Goal: Book appointment/travel/reservation

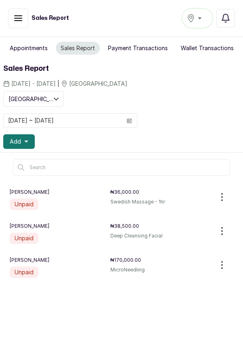
click at [18, 141] on span "Add" at bounding box center [15, 141] width 11 height 8
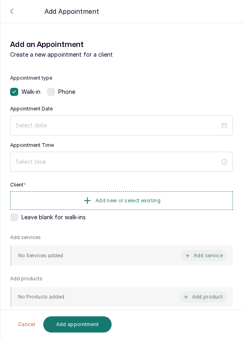
click at [49, 94] on label at bounding box center [51, 92] width 8 height 8
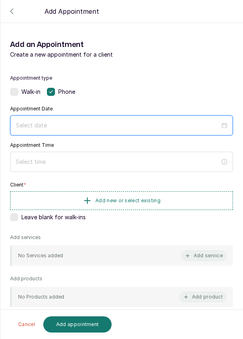
click at [55, 126] on input at bounding box center [118, 125] width 204 height 9
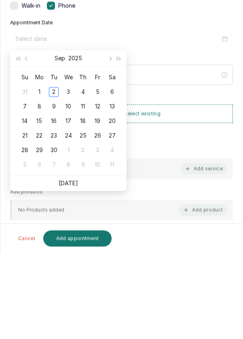
click at [71, 271] on link "[DATE]" at bounding box center [68, 269] width 19 height 7
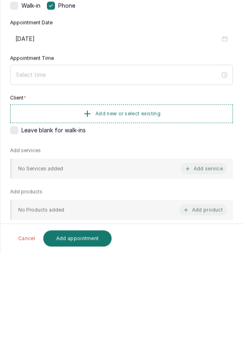
type input "[DATE]"
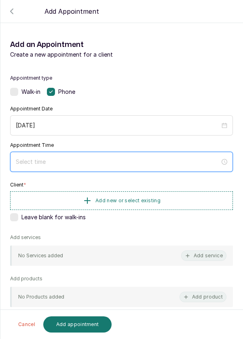
click at [60, 164] on input at bounding box center [118, 161] width 204 height 9
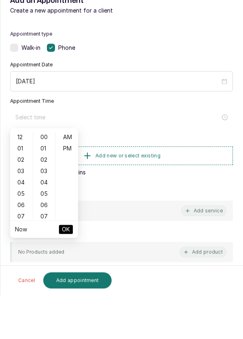
click at [23, 207] on div "02" at bounding box center [21, 203] width 19 height 11
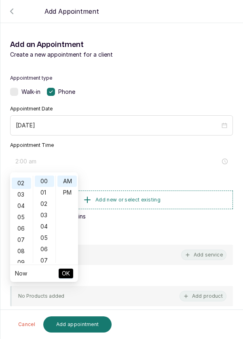
scroll to position [23, 0]
click at [70, 193] on div "PM" at bounding box center [66, 192] width 19 height 11
type input "2:00 pm"
click at [68, 273] on span "OK" at bounding box center [66, 273] width 8 height 15
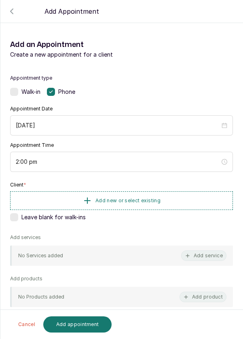
click at [139, 198] on span "Add new or select existing" at bounding box center [127, 200] width 65 height 6
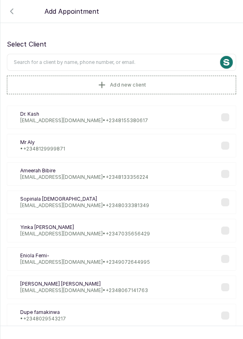
click at [78, 86] on button "Add new client" at bounding box center [121, 85] width 229 height 19
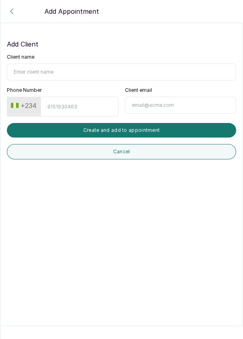
click at [51, 69] on input "Client name" at bounding box center [121, 71] width 229 height 17
type input "Fortune Amaku"
click at [59, 109] on input "Phone Number" at bounding box center [79, 107] width 78 height 20
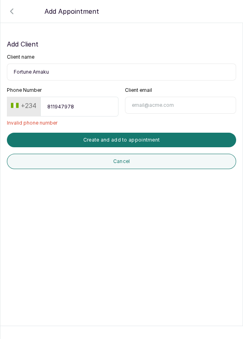
type input "8119479780"
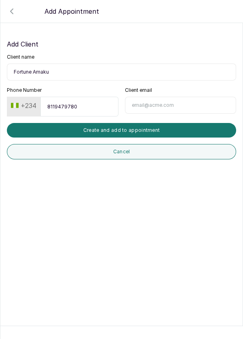
click at [125, 129] on button "Create and add to appointment" at bounding box center [121, 130] width 229 height 15
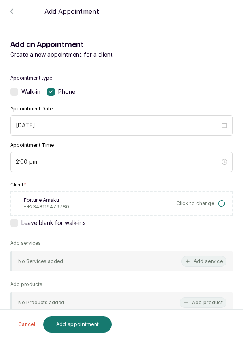
click at [209, 260] on button "Add service" at bounding box center [203, 261] width 45 height 11
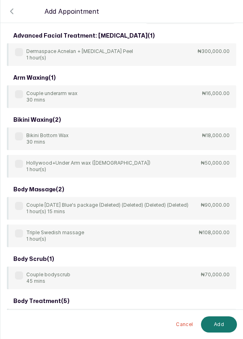
scroll to position [0, 0]
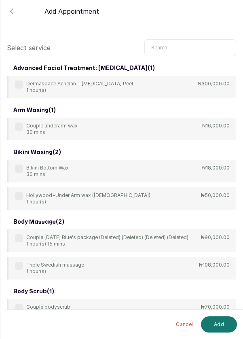
click at [166, 47] on input "text" at bounding box center [190, 47] width 92 height 17
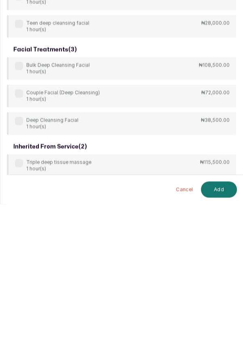
scroll to position [39, 0]
type input "[PERSON_NAME]"
click at [163, 219] on div "body treatment: massage ( 9 ) 4Hands Deep Tissue Massage 45 mins ₦55,000.00 Bul…" at bounding box center [121, 79] width 229 height 521
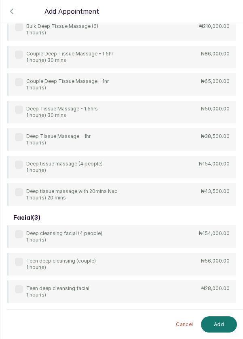
scroll to position [243, 0]
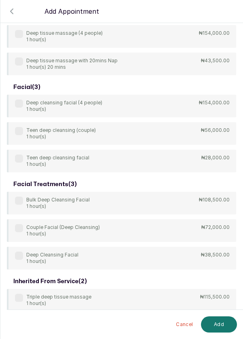
click at [23, 255] on div "Deep Cleansing Facial 1 hour(s)" at bounding box center [46, 257] width 63 height 13
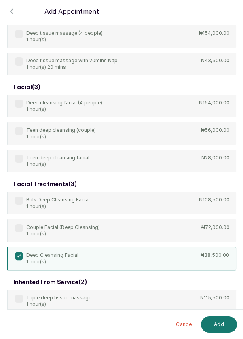
click at [223, 327] on button "Add" at bounding box center [219, 324] width 36 height 16
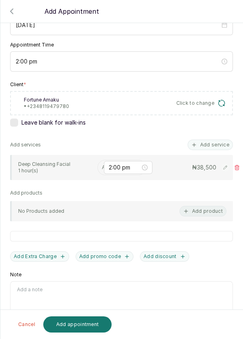
scroll to position [39, 0]
click at [102, 164] on input "text" at bounding box center [102, 167] width 1 height 6
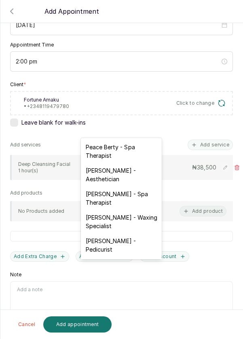
click at [118, 179] on div "[PERSON_NAME] - Aesthetician" at bounding box center [121, 174] width 81 height 23
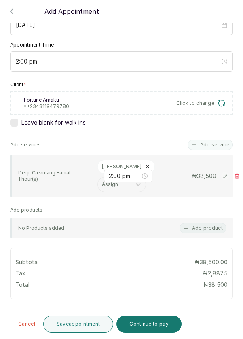
click at [149, 322] on button "Continue to pay" at bounding box center [148, 323] width 65 height 17
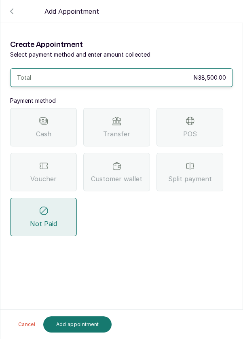
scroll to position [0, 0]
click at [207, 108] on div "POS" at bounding box center [189, 127] width 67 height 38
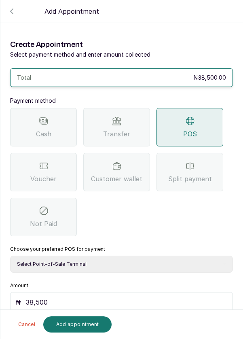
click at [101, 255] on select "Select Point-of-Sale Terminal Pos- Flutterwave Zenith Bank POS - Paga Paga POS …" at bounding box center [121, 263] width 223 height 17
select select "ea021b39-a6bc-4e4d-b5d1-02cb72451b32"
click at [10, 255] on select "Select Point-of-Sale Terminal Pos- Flutterwave Zenith Bank POS - Paga Paga POS …" at bounding box center [121, 263] width 223 height 17
click at [86, 323] on button "Add appointment" at bounding box center [77, 324] width 69 height 16
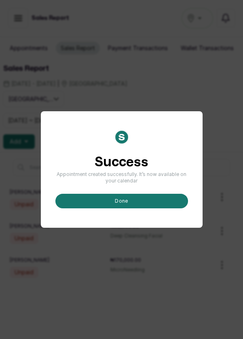
click at [120, 208] on button "done" at bounding box center [121, 201] width 133 height 15
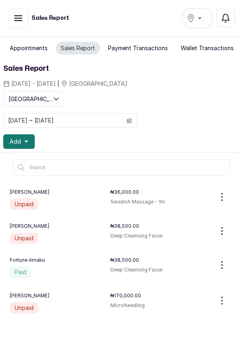
click at [20, 141] on span "Add" at bounding box center [15, 141] width 11 height 8
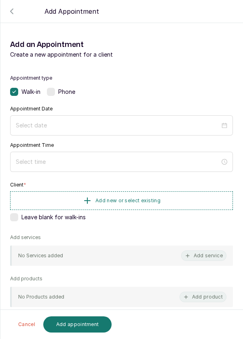
click at [49, 93] on label at bounding box center [51, 92] width 8 height 8
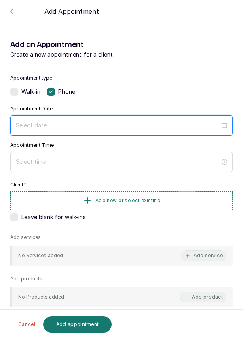
click at [85, 124] on input at bounding box center [118, 125] width 204 height 9
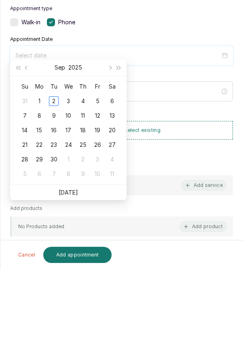
scroll to position [35, 0]
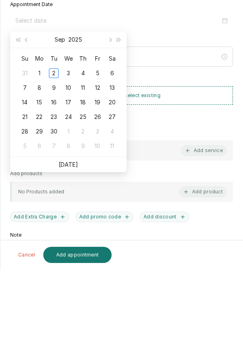
click at [65, 236] on link "[DATE]" at bounding box center [68, 233] width 19 height 7
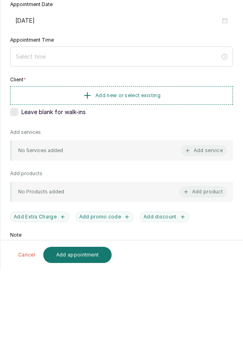
type input "[DATE]"
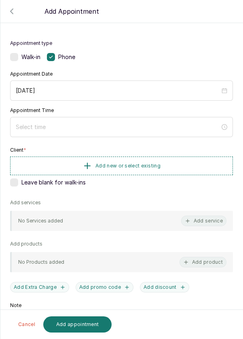
click at [120, 136] on div at bounding box center [121, 127] width 223 height 20
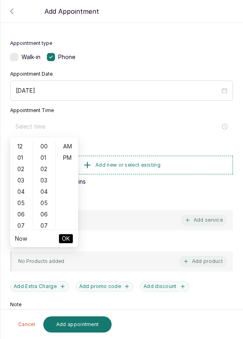
click at [19, 192] on div "04" at bounding box center [21, 191] width 19 height 11
click at [70, 157] on div "PM" at bounding box center [66, 157] width 19 height 11
type input "4:00 pm"
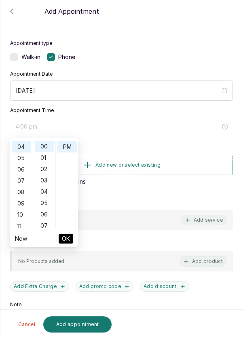
click at [64, 240] on span "OK" at bounding box center [66, 238] width 8 height 15
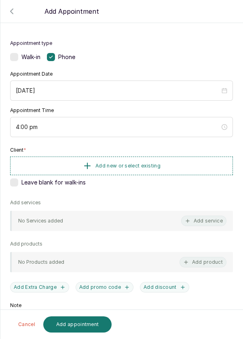
click at [107, 167] on span "Add new or select existing" at bounding box center [127, 165] width 65 height 6
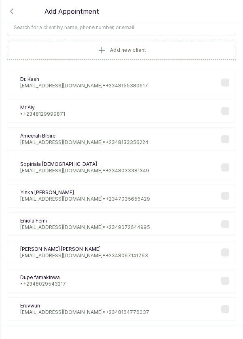
scroll to position [2, 0]
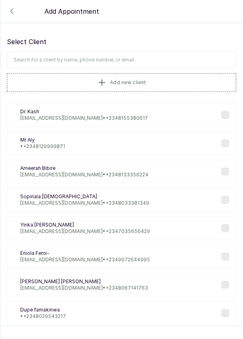
click at [70, 59] on input "text" at bounding box center [121, 59] width 229 height 17
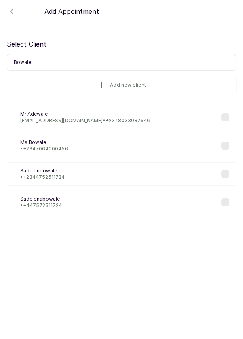
scroll to position [0, 0]
type input "Bowal"
click at [159, 148] on div "MB Ms [PERSON_NAME] • [PHONE_NUMBER]" at bounding box center [121, 145] width 229 height 23
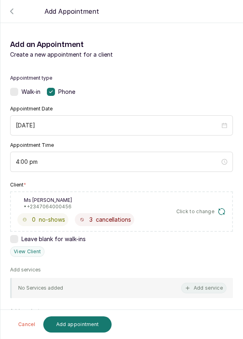
click at [206, 287] on button "Add service" at bounding box center [203, 288] width 45 height 11
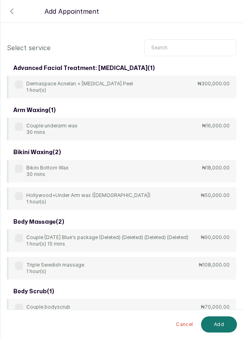
click at [171, 48] on input "text" at bounding box center [190, 47] width 92 height 17
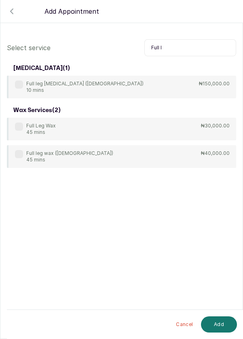
click at [143, 126] on div "Full Leg Wax 45 mins ₦30,000.00" at bounding box center [121, 129] width 229 height 23
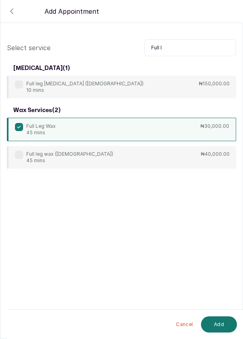
click at [174, 48] on input "Full l" at bounding box center [190, 47] width 92 height 17
type input "F"
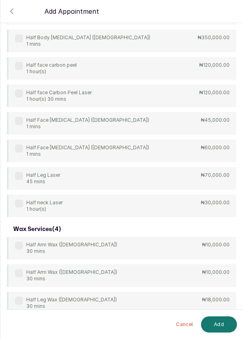
scroll to position [268, 0]
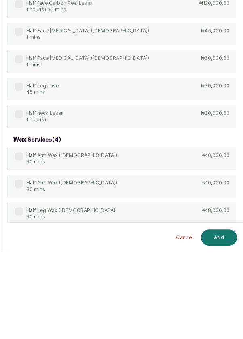
click at [185, 248] on div "Half Arm Wax ([DEMOGRAPHIC_DATA]) 30 mins ₦10,000.00" at bounding box center [121, 245] width 229 height 23
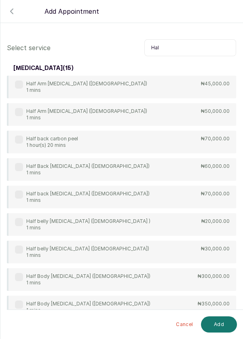
scroll to position [0, 0]
click at [171, 45] on input "Hal" at bounding box center [190, 47] width 92 height 17
type input "H"
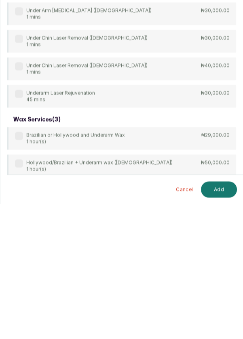
scroll to position [39, 0]
type input "Under"
click at [21, 289] on div "arm waxing ( 1 ) Couple underarm wax 30 mins ₦16,000.00 bikini waxing ( 1 ) Hol…" at bounding box center [121, 113] width 229 height 453
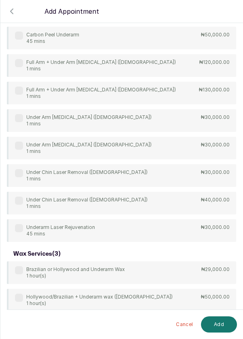
scroll to position [0, 0]
click at [25, 325] on div "Under Arm Wax 15 mins" at bounding box center [38, 327] width 47 height 13
click at [223, 332] on button "Add" at bounding box center [219, 324] width 36 height 16
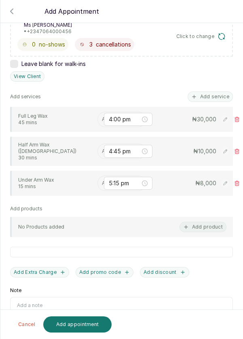
click at [102, 117] on input "text" at bounding box center [102, 119] width 1 height 6
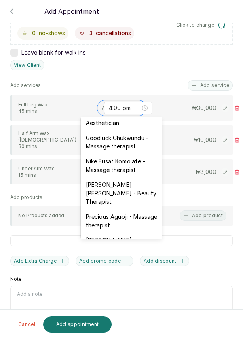
scroll to position [307, 0]
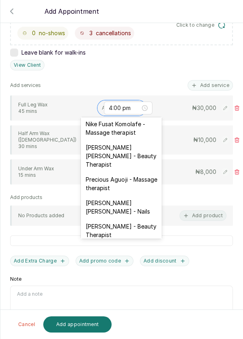
click at [131, 242] on div "[DEMOGRAPHIC_DATA][PERSON_NAME] - Facial" at bounding box center [121, 253] width 81 height 23
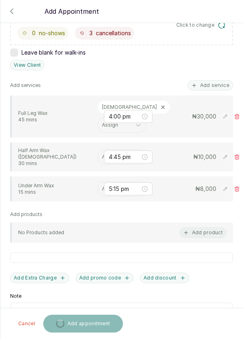
click at [102, 154] on input "text" at bounding box center [102, 157] width 1 height 6
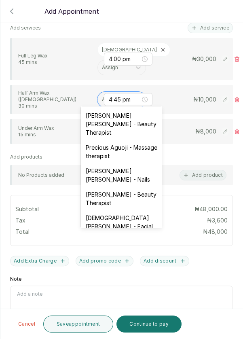
scroll to position [333, 0]
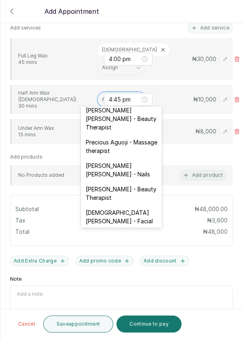
click at [117, 205] on div "[DEMOGRAPHIC_DATA][PERSON_NAME] - Facial" at bounding box center [121, 216] width 81 height 23
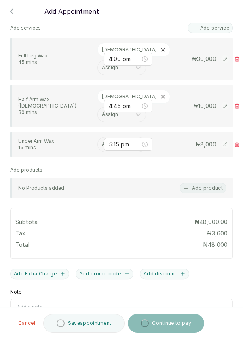
click at [102, 143] on input "text" at bounding box center [102, 144] width 1 height 6
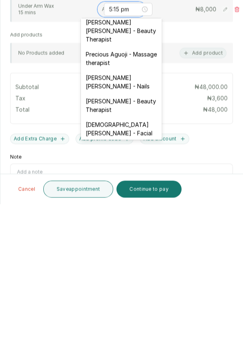
click at [128, 252] on div "[DEMOGRAPHIC_DATA][PERSON_NAME] - Facial" at bounding box center [121, 263] width 81 height 23
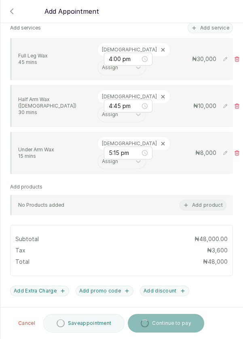
scroll to position [8, 0]
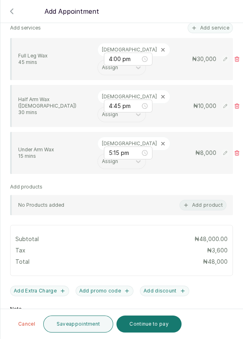
click at [152, 325] on button "Continue to pay" at bounding box center [148, 323] width 65 height 17
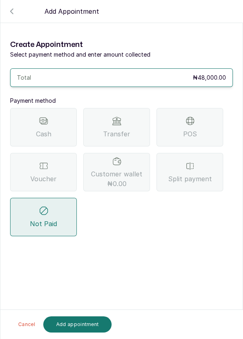
scroll to position [39, 0]
click at [195, 129] on span "POS" at bounding box center [190, 134] width 14 height 10
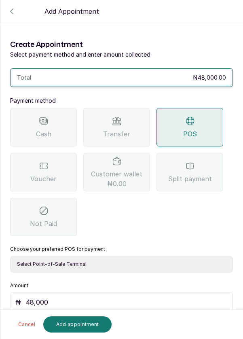
click at [82, 255] on select "Select Point-of-Sale Terminal Pos- Flutterwave Zenith Bank POS - Paga Paga POS …" at bounding box center [121, 263] width 223 height 17
select select "ea021b39-a6bc-4e4d-b5d1-02cb72451b32"
click at [10, 255] on select "Select Point-of-Sale Terminal Pos- Flutterwave Zenith Bank POS - Paga Paga POS …" at bounding box center [121, 263] width 223 height 17
click at [80, 330] on button "Add appointment" at bounding box center [77, 324] width 69 height 16
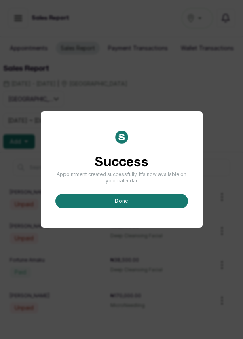
click at [137, 208] on button "done" at bounding box center [121, 201] width 133 height 15
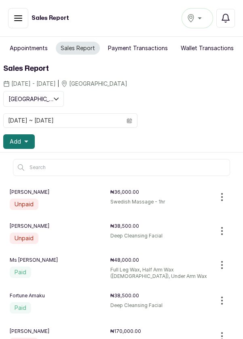
scroll to position [4, 0]
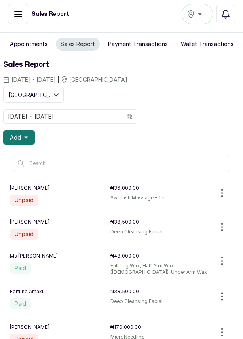
click at [113, 331] on div "[PERSON_NAME] ₦170,000.00 Unpaid MicroNeedling" at bounding box center [110, 334] width 201 height 21
click at [131, 333] on p "MicroNeedling" at bounding box center [160, 338] width 101 height 11
click at [131, 330] on div "[PERSON_NAME] ₦170,000.00 Unpaid MicroNeedling" at bounding box center [110, 334] width 201 height 21
click at [126, 330] on div "[PERSON_NAME] ₦170,000.00 Unpaid MicroNeedling" at bounding box center [110, 334] width 201 height 21
click at [222, 331] on icon "button" at bounding box center [221, 331] width 1 height 7
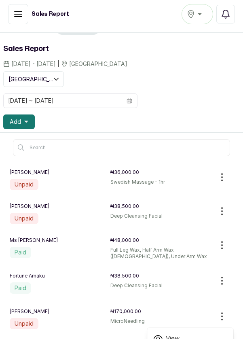
scroll to position [0, 0]
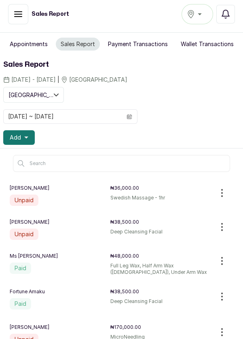
click at [32, 44] on button "Appointments" at bounding box center [29, 44] width 48 height 13
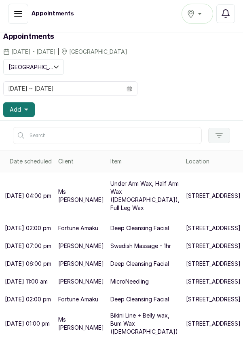
scroll to position [100, 0]
click at [186, 277] on p "[STREET_ADDRESS]" at bounding box center [213, 281] width 55 height 8
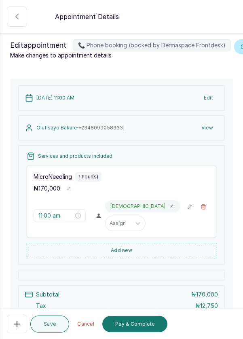
click at [207, 213] on button "📞 Phone booking (booked by Dermaspace Frontdesk)" at bounding box center [203, 206] width 12 height 12
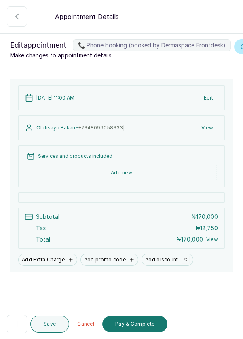
click at [135, 180] on button "Add new" at bounding box center [122, 172] width 190 height 15
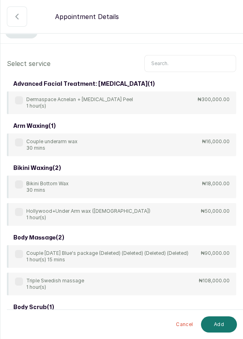
scroll to position [0, 0]
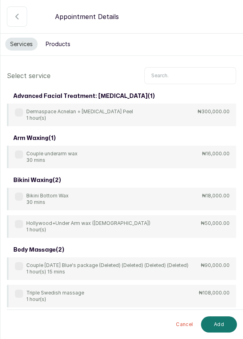
click at [164, 74] on input "text" at bounding box center [190, 75] width 92 height 17
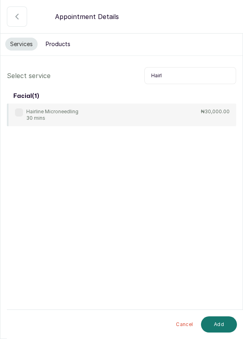
type input "Hairl"
click at [21, 110] on label at bounding box center [19, 112] width 8 height 8
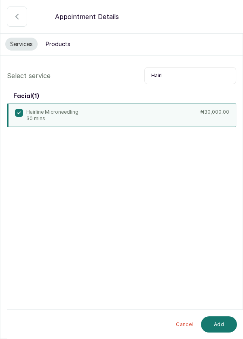
click at [222, 326] on button "Add" at bounding box center [219, 324] width 36 height 16
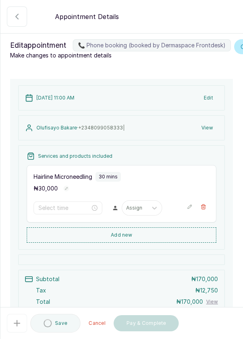
type input "11:00 am"
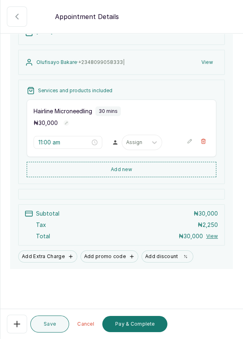
scroll to position [67, 0]
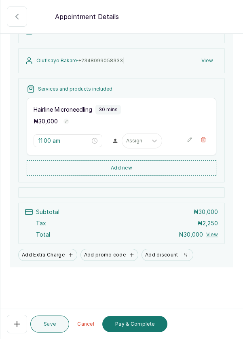
click at [52, 261] on button "Add Extra Charge" at bounding box center [47, 255] width 59 height 12
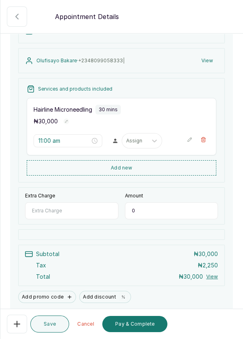
click at [55, 216] on input "Extra Charge" at bounding box center [71, 210] width 93 height 17
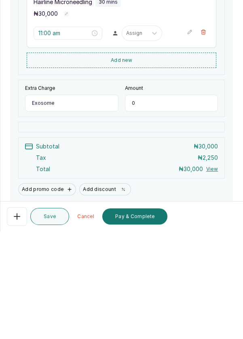
type input "Exosome"
click at [140, 219] on input "0" at bounding box center [171, 210] width 93 height 17
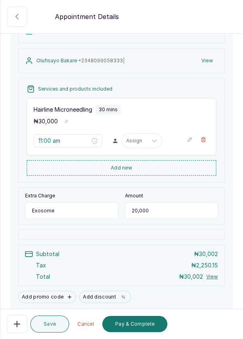
type input "20,000"
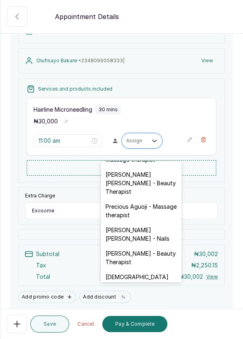
scroll to position [325, 0]
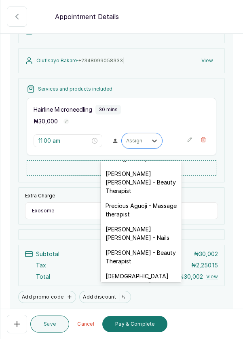
click at [140, 268] on div "[DEMOGRAPHIC_DATA][PERSON_NAME] - Facial" at bounding box center [141, 279] width 81 height 23
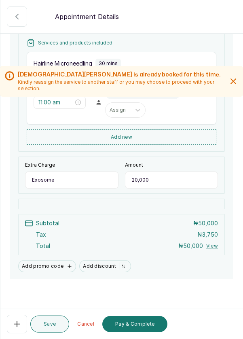
scroll to position [124, 0]
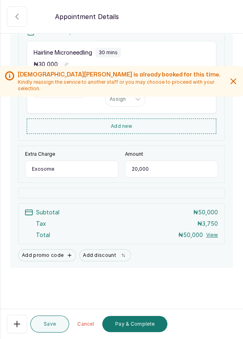
click at [139, 329] on button "Pay & Complete" at bounding box center [134, 324] width 65 height 16
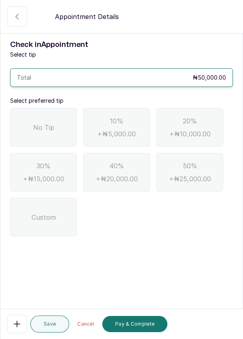
scroll to position [39, 0]
click at [44, 122] on span "No Tip" at bounding box center [43, 127] width 21 height 10
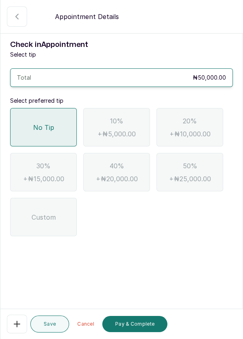
click at [129, 331] on button "Pay & Complete" at bounding box center [134, 324] width 65 height 16
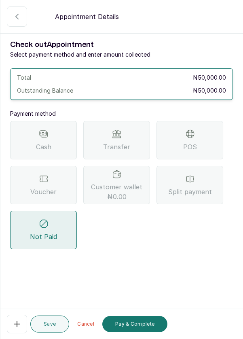
click at [205, 121] on div "POS" at bounding box center [189, 140] width 67 height 38
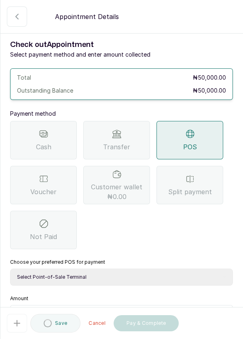
click at [167, 268] on select "Select Point-of-Sale Terminal Pos- Flutterwave Zenith Bank POS - Paga Paga POS …" at bounding box center [121, 276] width 223 height 17
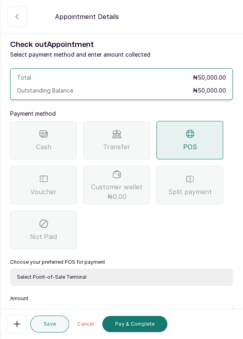
select select "ea021b39-a6bc-4e4d-b5d1-02cb72451b32"
click at [10, 268] on select "Select Point-of-Sale Terminal Pos- Flutterwave Zenith Bank POS - Paga Paga POS …" at bounding box center [121, 276] width 223 height 17
click at [82, 310] on input "text" at bounding box center [127, 315] width 202 height 10
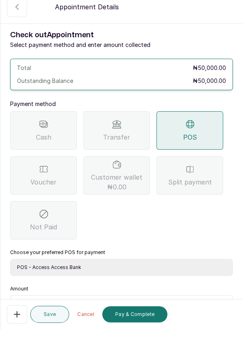
scroll to position [30, 0]
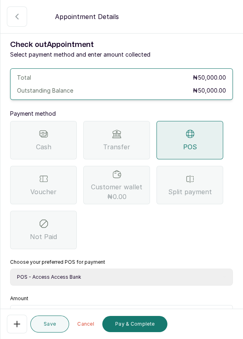
type input "50,000"
click at [141, 321] on button "Pay & Complete" at bounding box center [134, 324] width 65 height 16
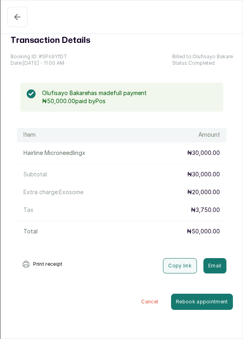
click at [9, 23] on button "Confirmed" at bounding box center [17, 17] width 20 height 20
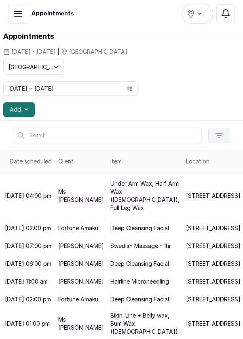
scroll to position [4, 0]
